Goal: Information Seeking & Learning: Learn about a topic

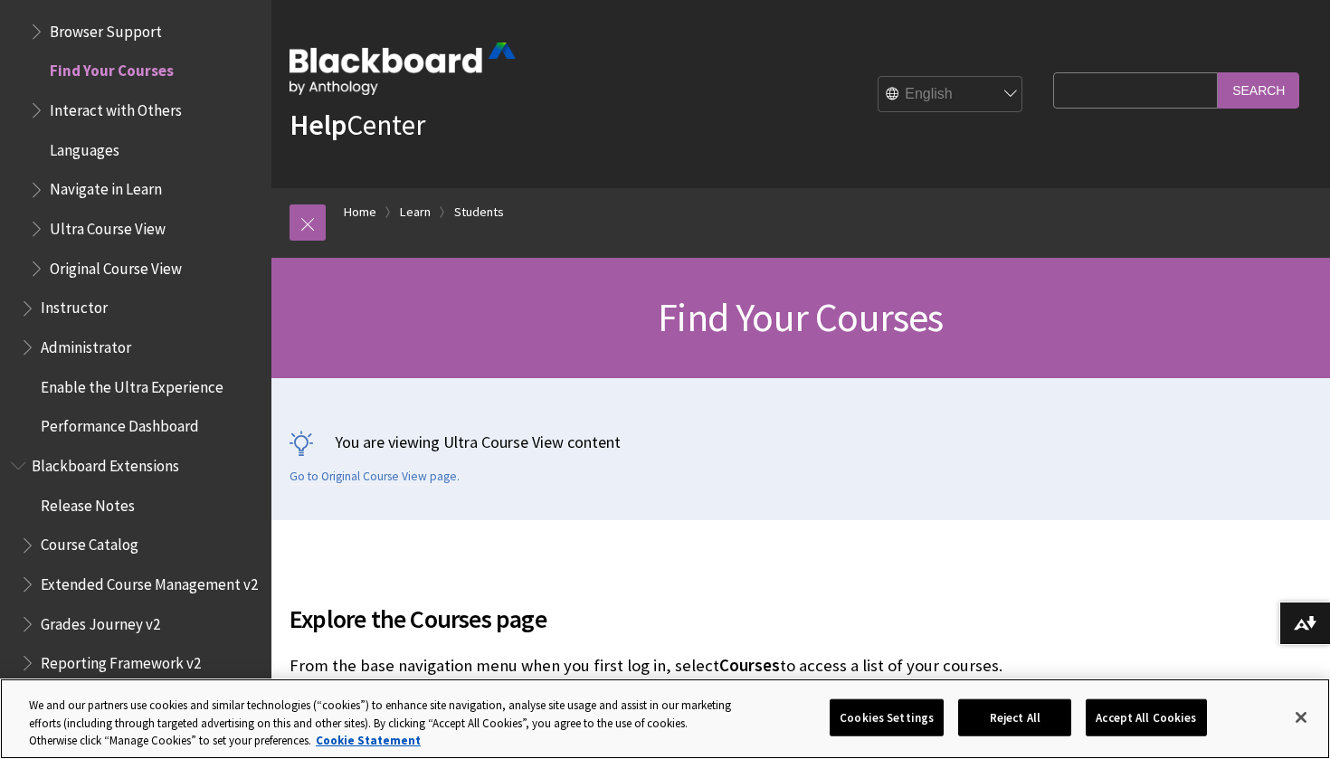
click at [1167, 722] on button "Accept All Cookies" at bounding box center [1146, 718] width 120 height 38
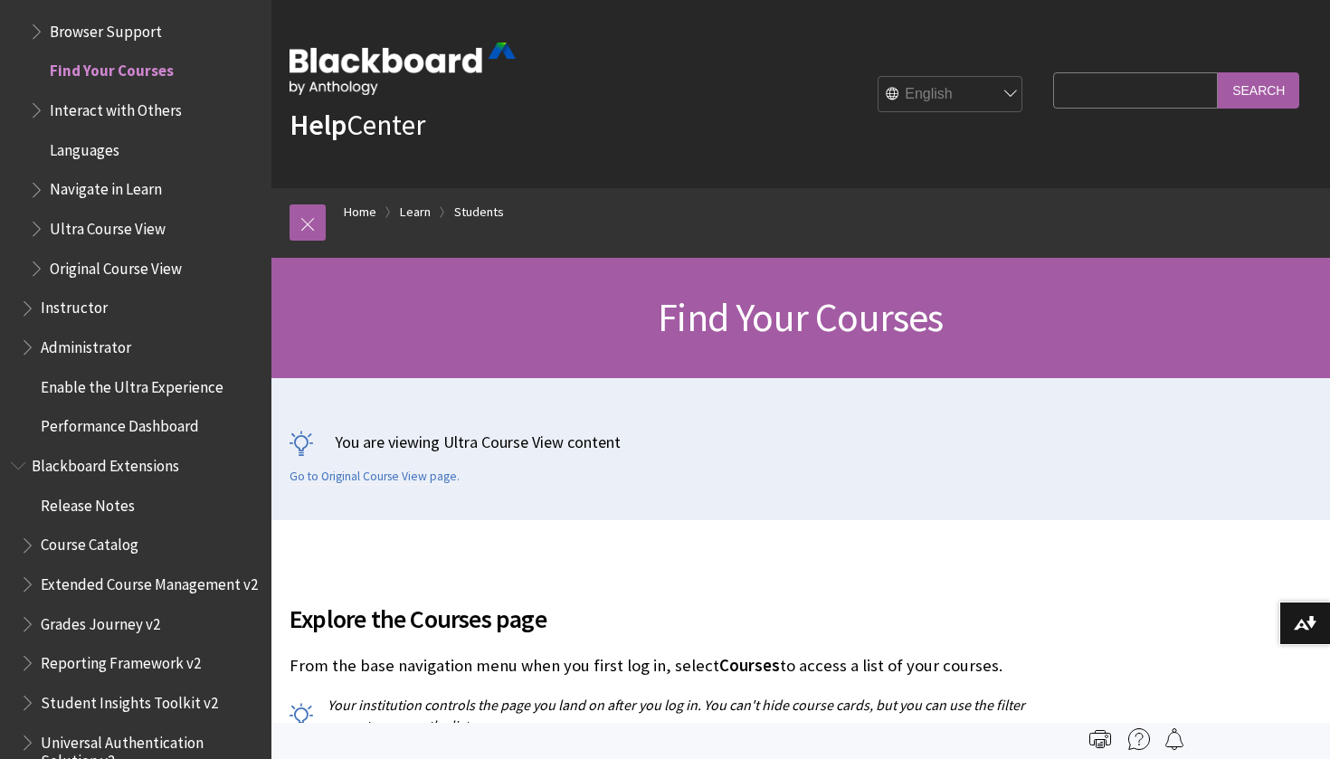
click at [99, 253] on span "Original Course View" at bounding box center [116, 265] width 132 height 24
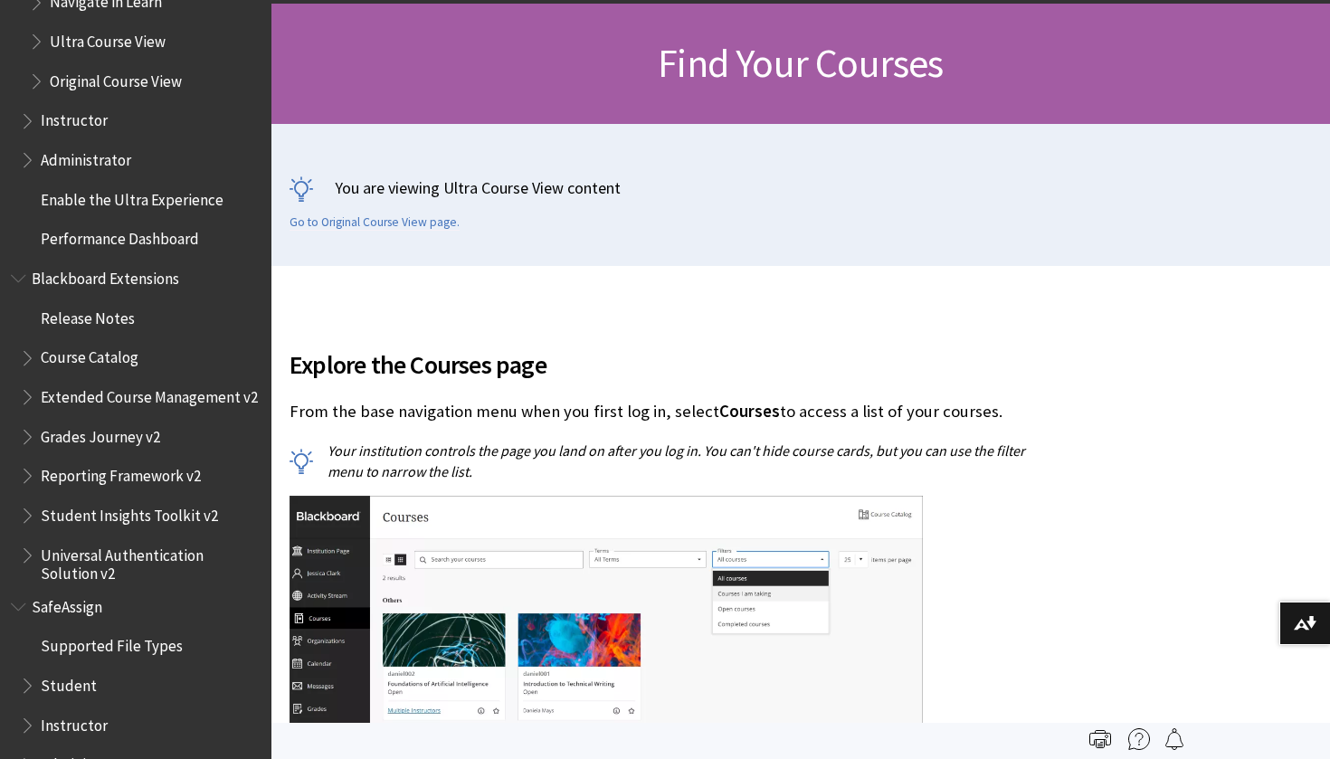
scroll to position [2098, 0]
click at [81, 632] on ul "Supported File Types Student Instructor Administrator" at bounding box center [136, 706] width 250 height 149
click at [80, 671] on span "Student" at bounding box center [69, 683] width 56 height 24
click at [79, 671] on span "Student" at bounding box center [70, 683] width 58 height 24
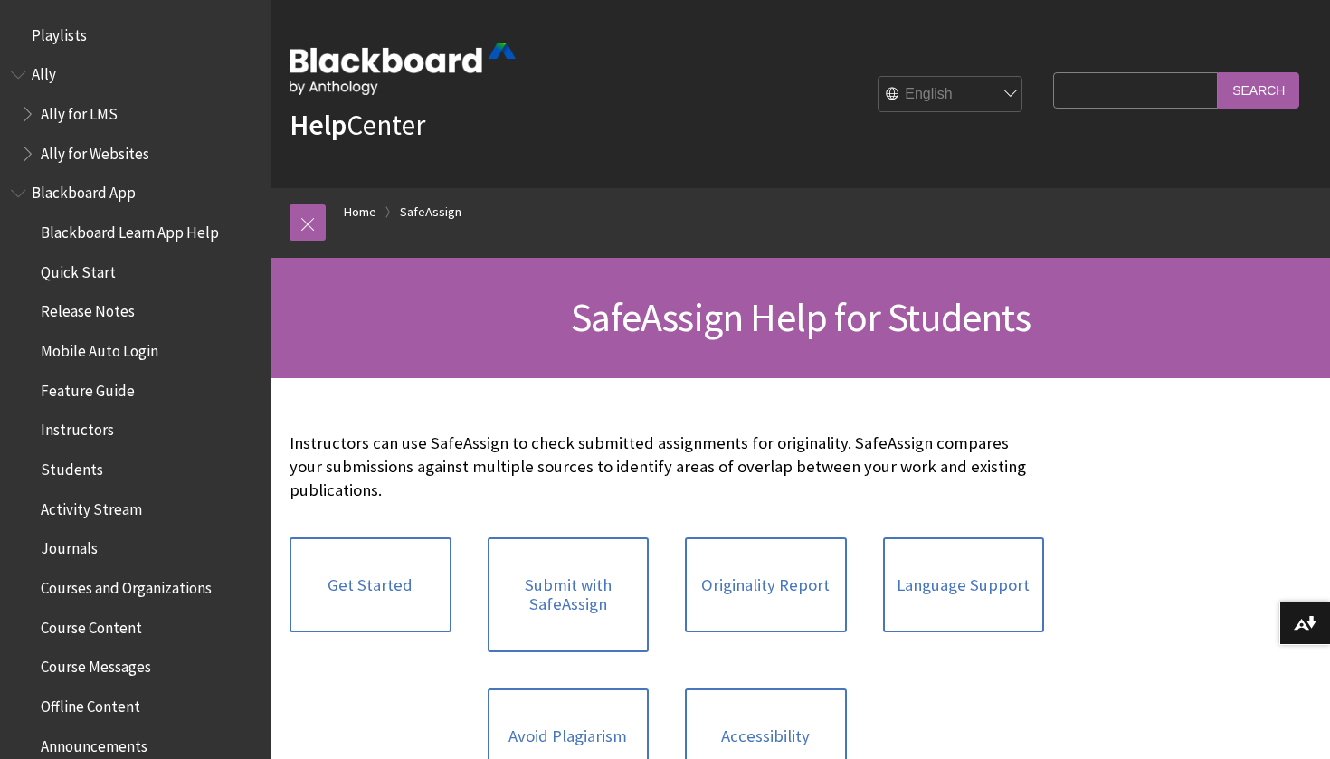
click at [92, 264] on span "Quick Start" at bounding box center [78, 269] width 75 height 24
click at [75, 418] on span "Instructors" at bounding box center [77, 427] width 73 height 24
click at [71, 479] on ul "Blackboard Learn App Help Quick Start Release Notes Mobile Auto Login Feature G…" at bounding box center [136, 686] width 250 height 939
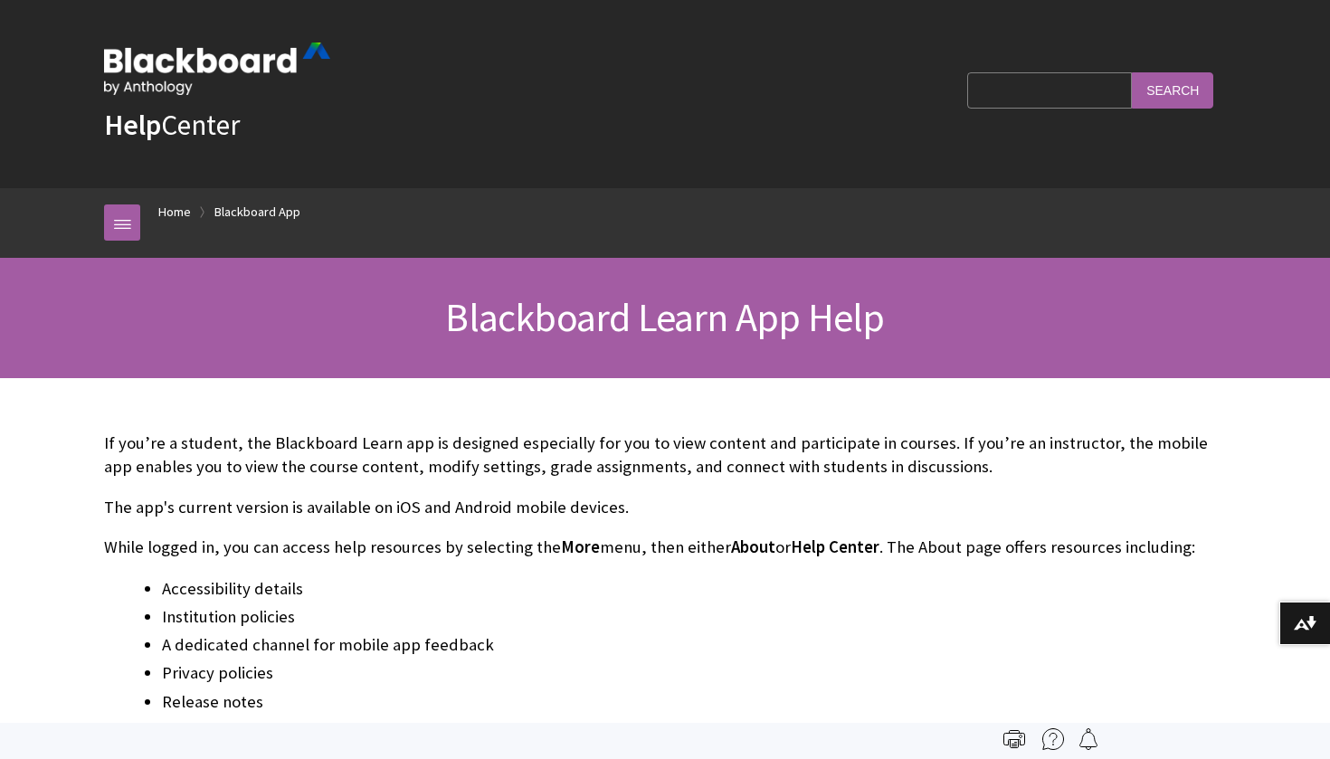
scroll to position [187, 0]
